Goal: Transaction & Acquisition: Purchase product/service

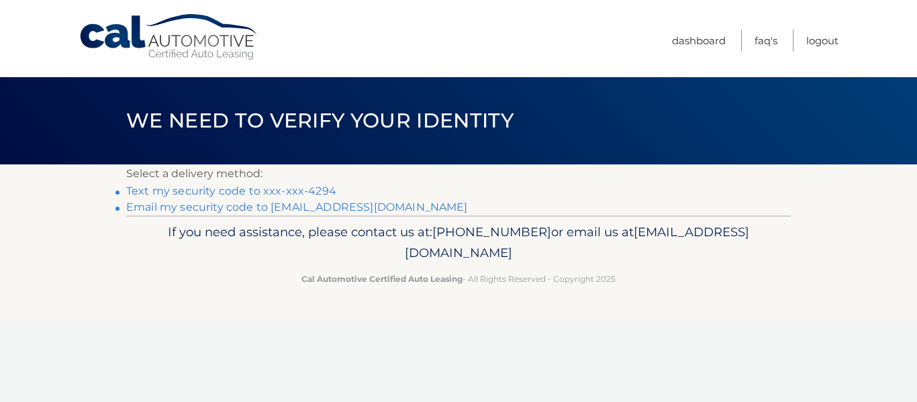
click at [266, 187] on link "Text my security code to xxx-xxx-4294" at bounding box center [231, 191] width 210 height 13
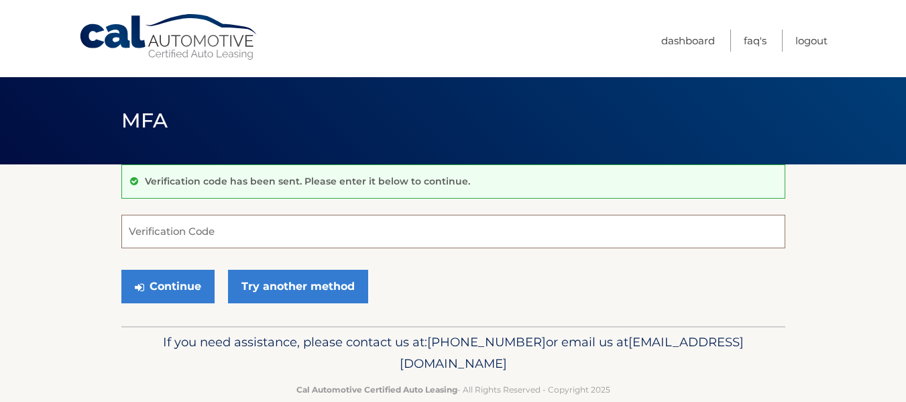
click at [223, 238] on input "Verification Code" at bounding box center [453, 232] width 664 height 34
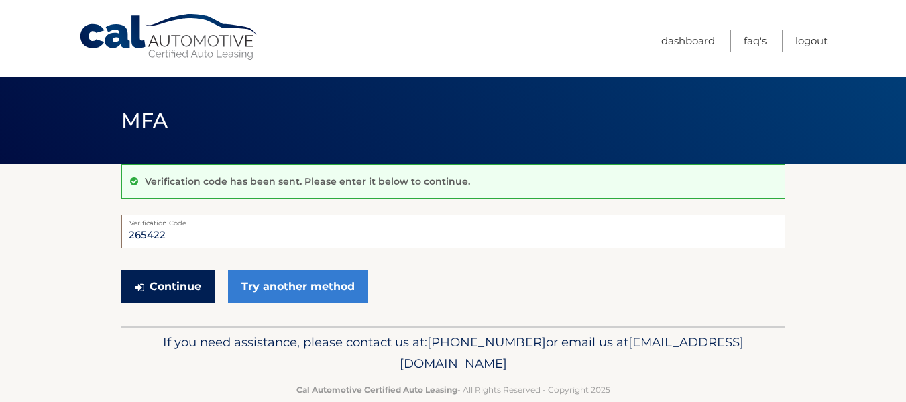
type input "265422"
click at [160, 290] on button "Continue" at bounding box center [167, 287] width 93 height 34
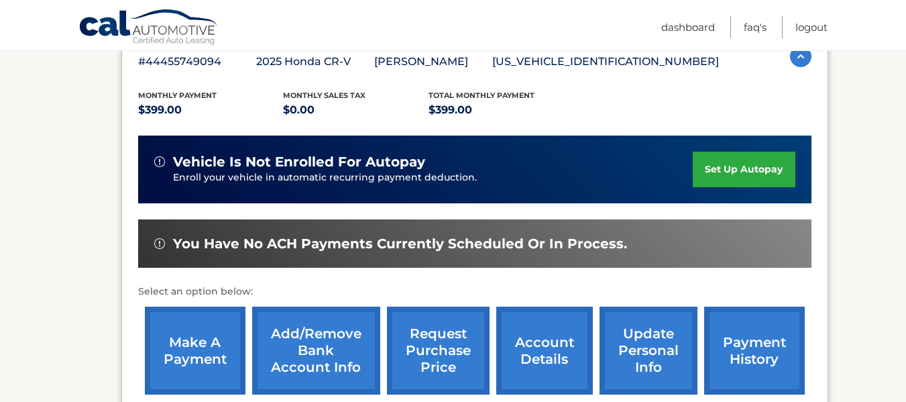
scroll to position [268, 0]
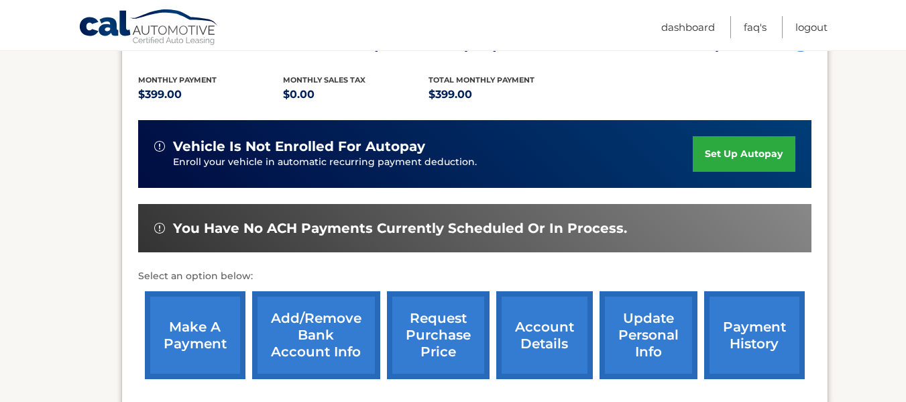
click at [186, 313] on link "make a payment" at bounding box center [195, 335] width 101 height 88
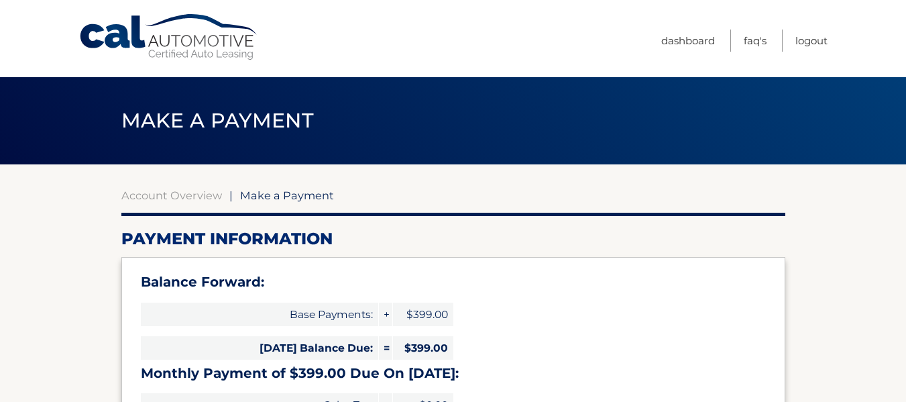
select select "OGIwZmQ3M2MtMDdkZi00ZWEyLWIyNmYtMWJhMmRjYTM5OTg1"
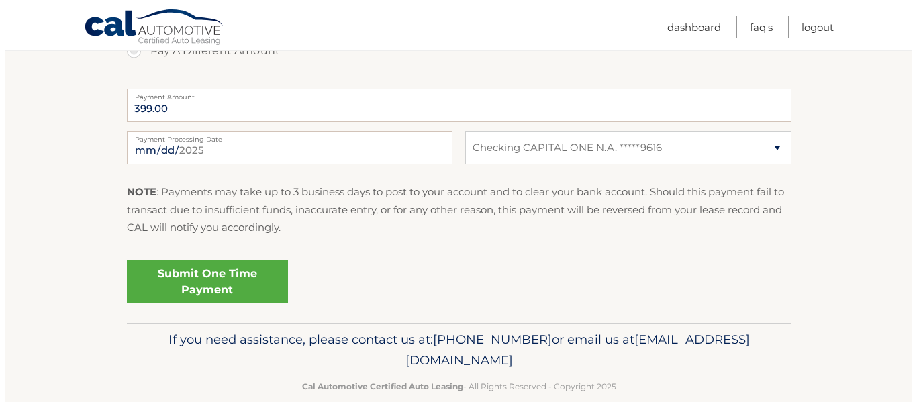
scroll to position [604, 0]
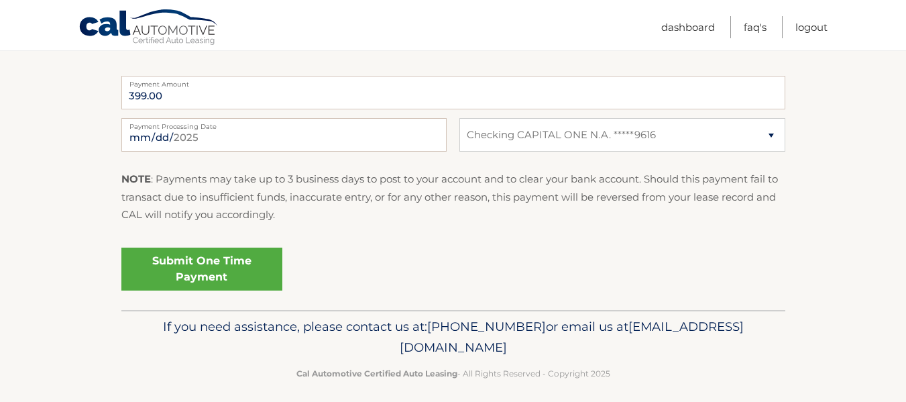
click at [209, 267] on link "Submit One Time Payment" at bounding box center [201, 269] width 161 height 43
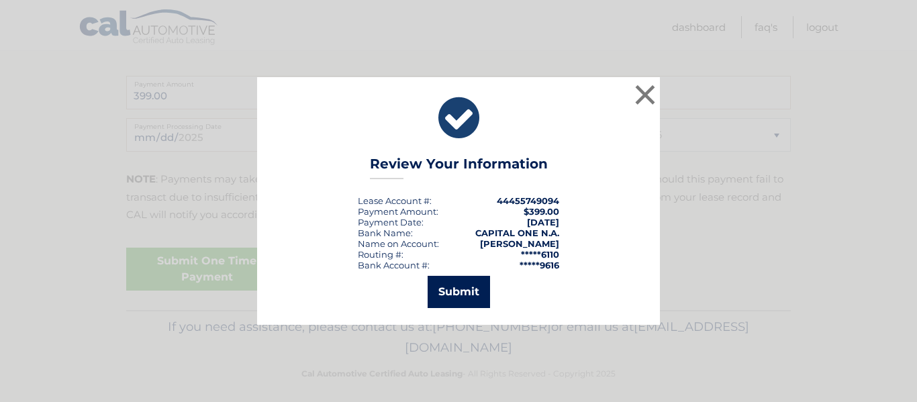
click at [448, 286] on button "Submit" at bounding box center [458, 292] width 62 height 32
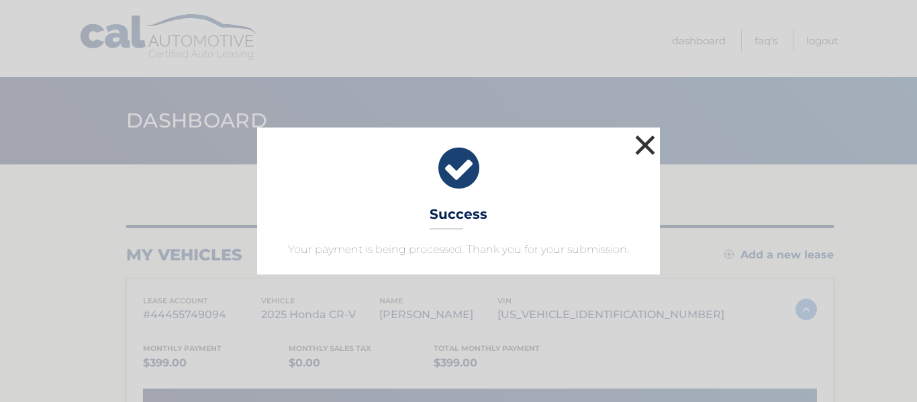
click at [642, 139] on button "×" at bounding box center [644, 145] width 27 height 27
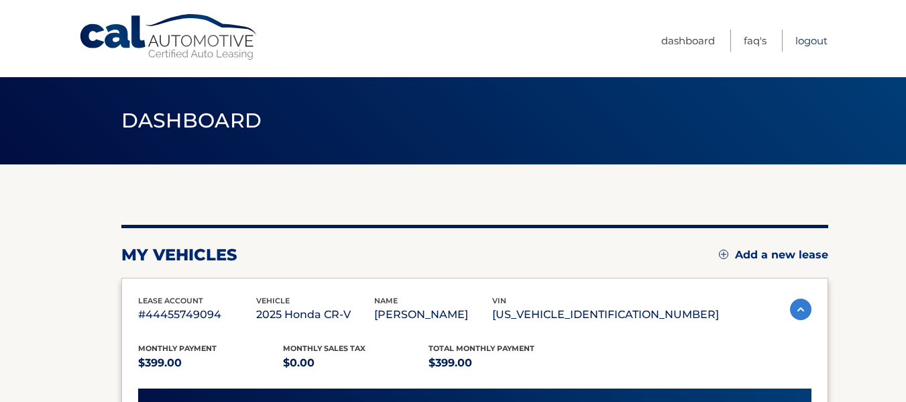
click at [813, 34] on link "Logout" at bounding box center [812, 41] width 32 height 22
